Goal: Task Accomplishment & Management: Manage account settings

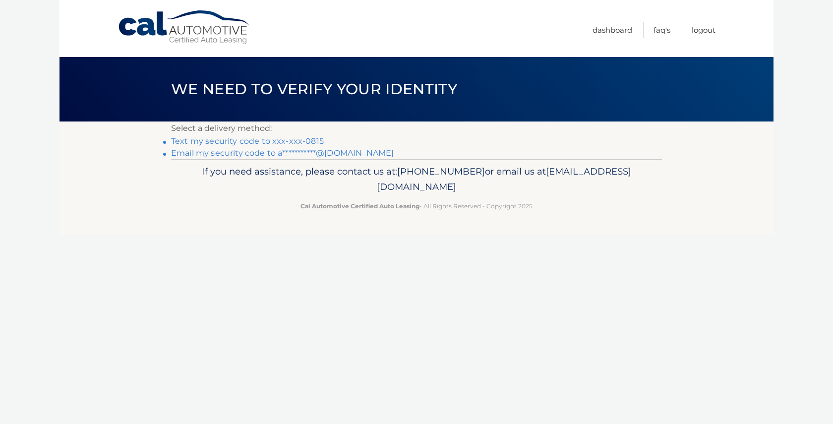
click at [295, 141] on link "Text my security code to xxx-xxx-0815" at bounding box center [247, 140] width 153 height 9
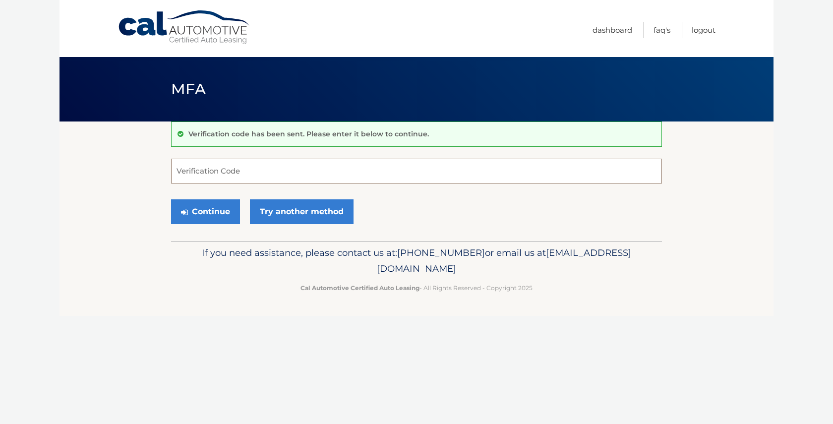
click at [290, 172] on input "Verification Code" at bounding box center [416, 171] width 491 height 25
type input "314617"
click at [192, 218] on button "Continue" at bounding box center [205, 211] width 69 height 25
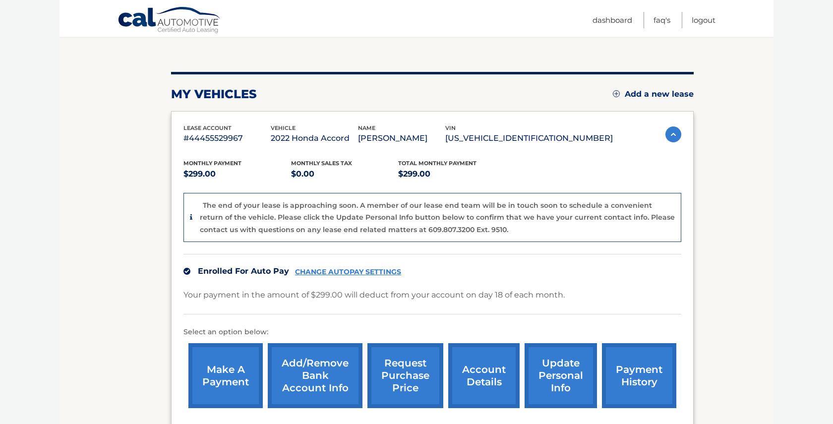
scroll to position [92, 0]
